Goal: Task Accomplishment & Management: Complete application form

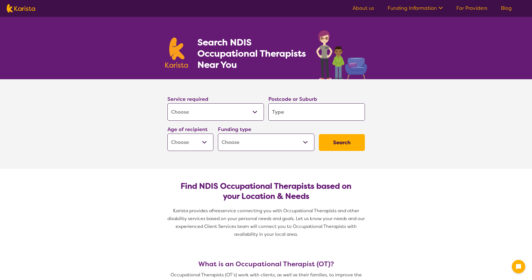
select select "[MEDICAL_DATA]"
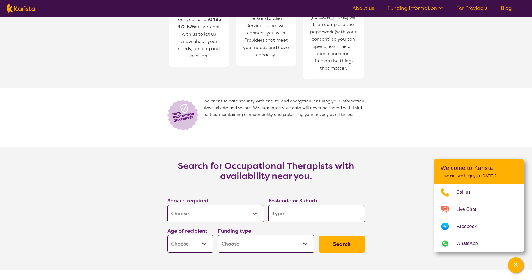
scroll to position [748, 0]
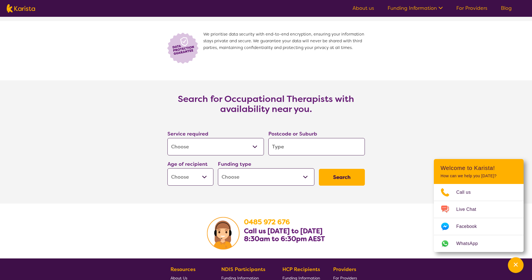
click at [294, 148] on input "search" at bounding box center [316, 146] width 96 height 17
type input "2"
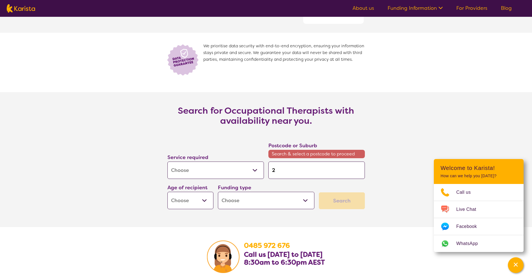
scroll to position [760, 0]
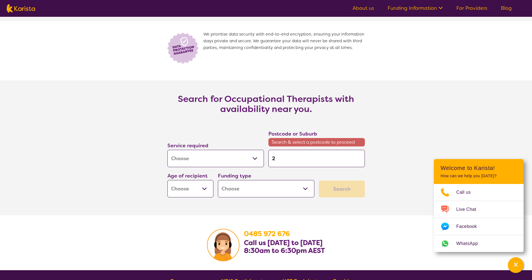
type input "21"
type input "210"
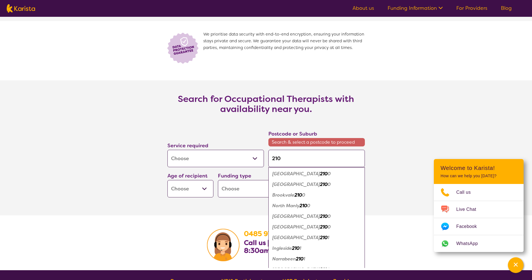
type input "2106"
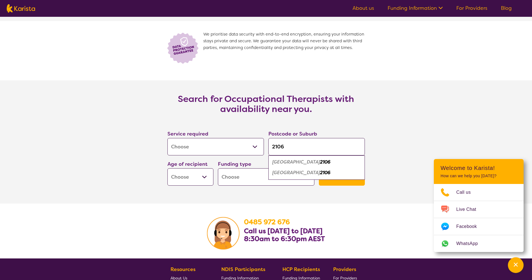
type input "2106"
click at [243, 206] on section "[PHONE_NUMBER] Call us [DATE] to [DATE] 8:30am to 6:30pm AEST" at bounding box center [265, 231] width 215 height 55
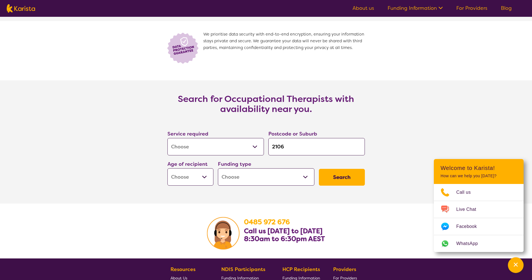
click at [202, 177] on select "Early Childhood - 0 to 9 Child - 10 to 11 Adolescent - 12 to 17 Adult - 18 to 6…" at bounding box center [190, 177] width 46 height 17
select select "AD"
click at [167, 169] on select "Early Childhood - 0 to 9 Child - 10 to 11 Adolescent - 12 to 17 Adult - 18 to 6…" at bounding box center [190, 177] width 46 height 17
select select "AD"
click at [306, 177] on select "Home Care Package (HCP) National Disability Insurance Scheme (NDIS) I don't know" at bounding box center [266, 177] width 96 height 17
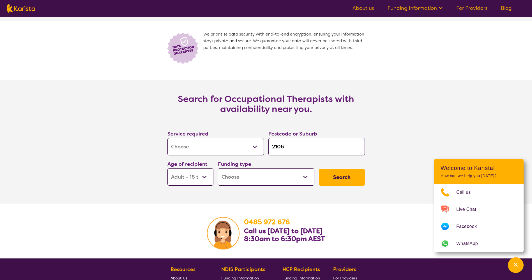
select select "NDIS"
click at [218, 169] on select "Home Care Package (HCP) National Disability Insurance Scheme (NDIS) I don't know" at bounding box center [266, 177] width 96 height 17
select select "NDIS"
click at [345, 174] on button "Search" at bounding box center [342, 177] width 46 height 17
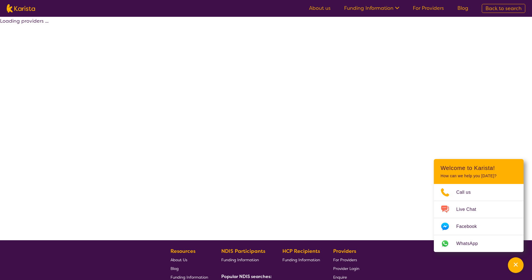
select select "by_score"
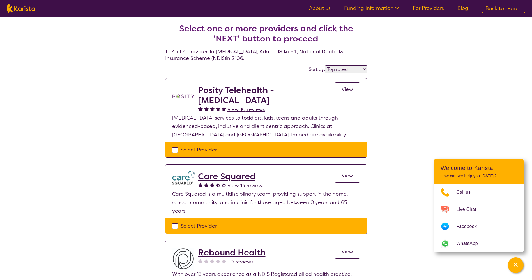
select select "[MEDICAL_DATA]"
select select "AD"
select select "NDIS"
select select "[MEDICAL_DATA]"
select select "AD"
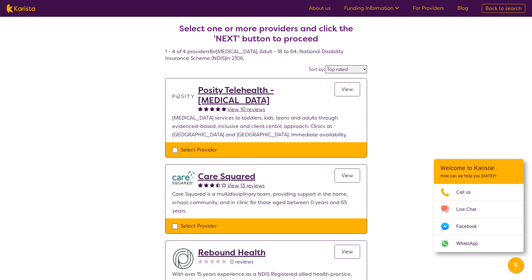
select select "NDIS"
